Goal: Information Seeking & Learning: Learn about a topic

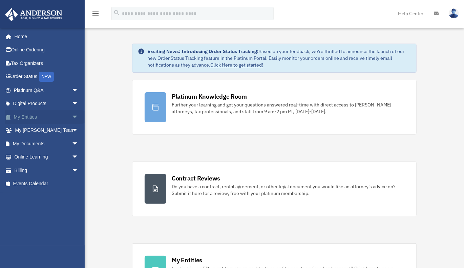
click at [41, 114] on link "My Entities arrow_drop_down" at bounding box center [47, 117] width 84 height 14
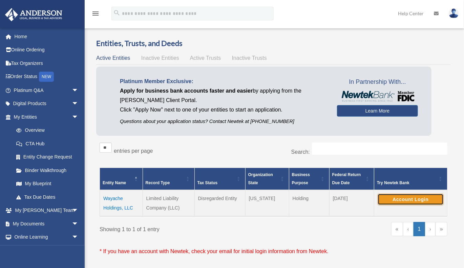
click at [389, 196] on button "Account Login" at bounding box center [410, 200] width 66 height 12
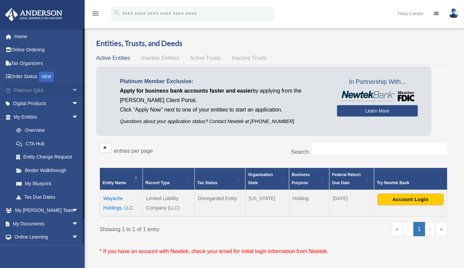
click at [72, 89] on span "arrow_drop_down" at bounding box center [79, 91] width 14 height 14
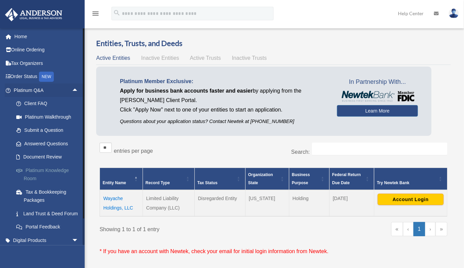
click at [63, 171] on link "Platinum Knowledge Room" at bounding box center [48, 175] width 79 height 22
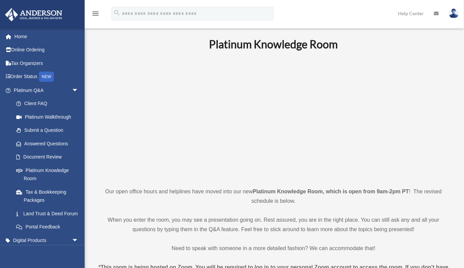
scroll to position [259, 0]
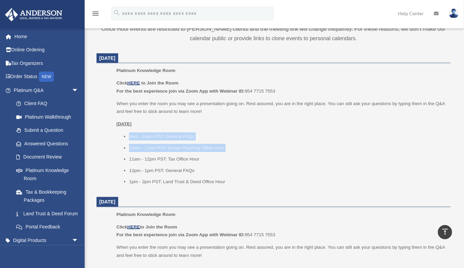
drag, startPoint x: 142, startPoint y: 137, endPoint x: 233, endPoint y: 153, distance: 92.1
click at [233, 153] on ul "9am - 10am PST: General FAQs 10am - 11am PST: Estate Planning Office Hour 11am …" at bounding box center [280, 159] width 329 height 53
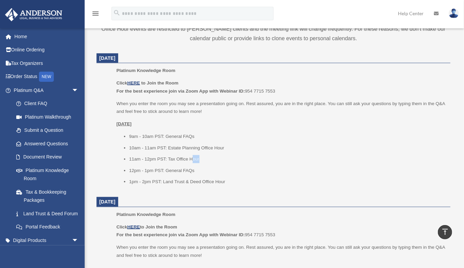
drag, startPoint x: 214, startPoint y: 160, endPoint x: 193, endPoint y: 156, distance: 21.4
click at [193, 156] on li "11am - 12pm PST: Tax Office Hour" at bounding box center [287, 159] width 317 height 8
click at [219, 161] on li "11am - 12pm PST: Tax Office Hour" at bounding box center [287, 159] width 317 height 8
click at [286, 107] on p "When you enter the room you may see a presentation going on. Rest assured, you …" at bounding box center [280, 108] width 329 height 16
click at [138, 83] on u "HERE" at bounding box center [133, 83] width 13 height 5
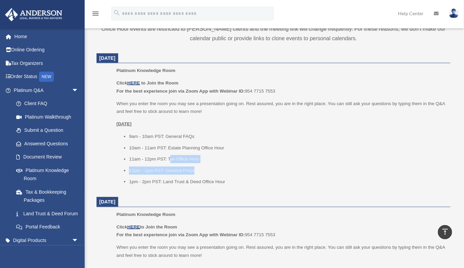
drag, startPoint x: 175, startPoint y: 159, endPoint x: 206, endPoint y: 173, distance: 34.1
click at [206, 173] on ul "9am - 10am PST: General FAQs 10am - 11am PST: Estate Planning Office Hour 11am …" at bounding box center [280, 159] width 329 height 53
click at [206, 173] on li "12pm - 1pm PST: General FAQs" at bounding box center [287, 171] width 317 height 8
drag, startPoint x: 214, startPoint y: 170, endPoint x: 121, endPoint y: 170, distance: 93.4
click at [121, 170] on ul "9am - 10am PST: General FAQs 10am - 11am PST: Estate Planning Office Hour 11am …" at bounding box center [280, 159] width 329 height 53
